Goal: Task Accomplishment & Management: Manage account settings

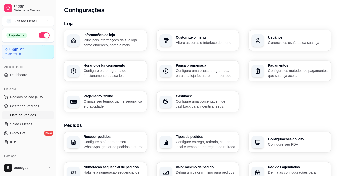
scroll to position [50, 0]
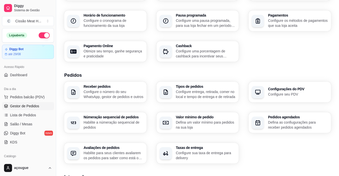
click at [33, 105] on span "Gestor de Pedidos" at bounding box center [24, 106] width 29 height 5
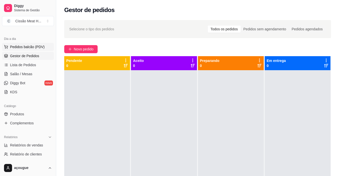
scroll to position [75, 0]
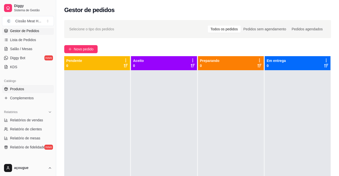
click at [30, 90] on link "Produtos" at bounding box center [28, 89] width 52 height 8
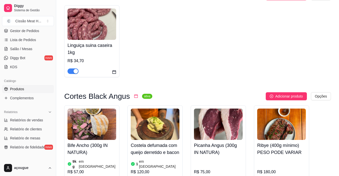
scroll to position [100, 0]
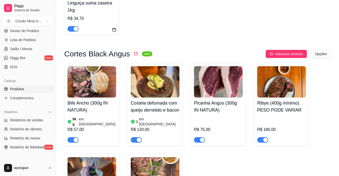
click at [138, 138] on div "button" at bounding box center [139, 140] width 5 height 5
click at [202, 138] on div "button" at bounding box center [202, 140] width 5 height 5
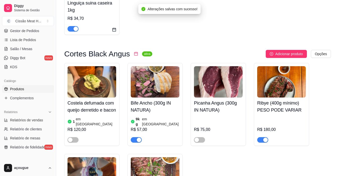
click at [267, 138] on div "button" at bounding box center [265, 140] width 5 height 5
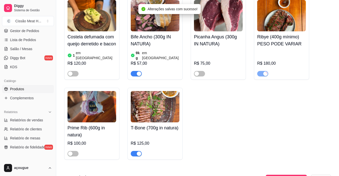
scroll to position [176, 0]
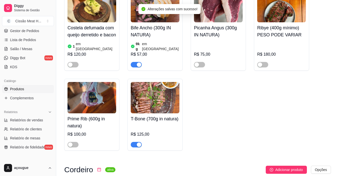
click at [138, 143] on div "button" at bounding box center [139, 145] width 5 height 5
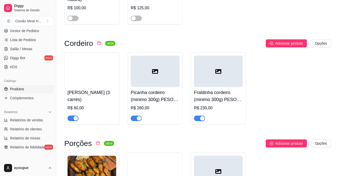
scroll to position [326, 0]
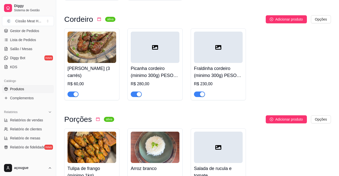
click at [74, 92] on div "button" at bounding box center [76, 94] width 5 height 5
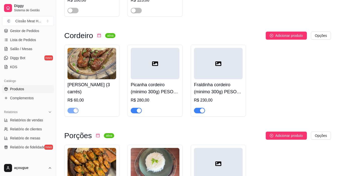
scroll to position [301, 0]
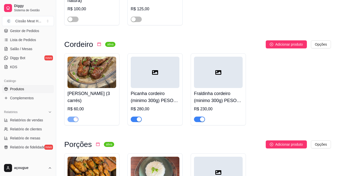
click at [138, 117] on div "button" at bounding box center [139, 119] width 5 height 5
click at [197, 117] on span "button" at bounding box center [199, 120] width 11 height 6
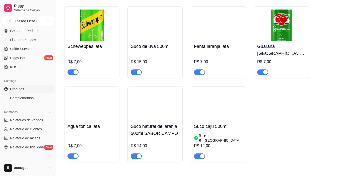
scroll to position [1229, 0]
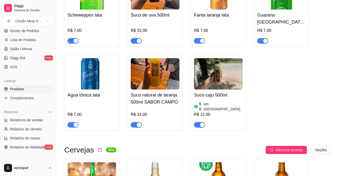
click at [135, 122] on span "button" at bounding box center [136, 125] width 11 height 6
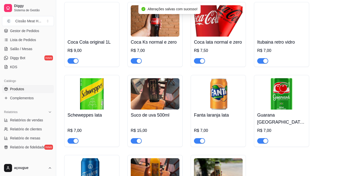
scroll to position [1129, 0]
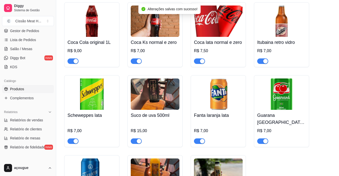
click at [202, 139] on div "button" at bounding box center [202, 141] width 5 height 5
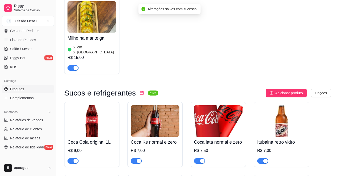
scroll to position [1029, 0]
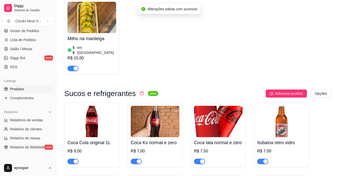
click at [200, 159] on div "button" at bounding box center [202, 161] width 5 height 5
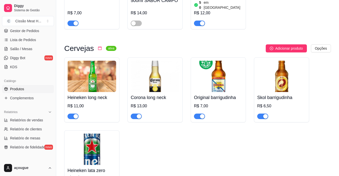
scroll to position [1331, 0]
